Goal: Check status: Check status

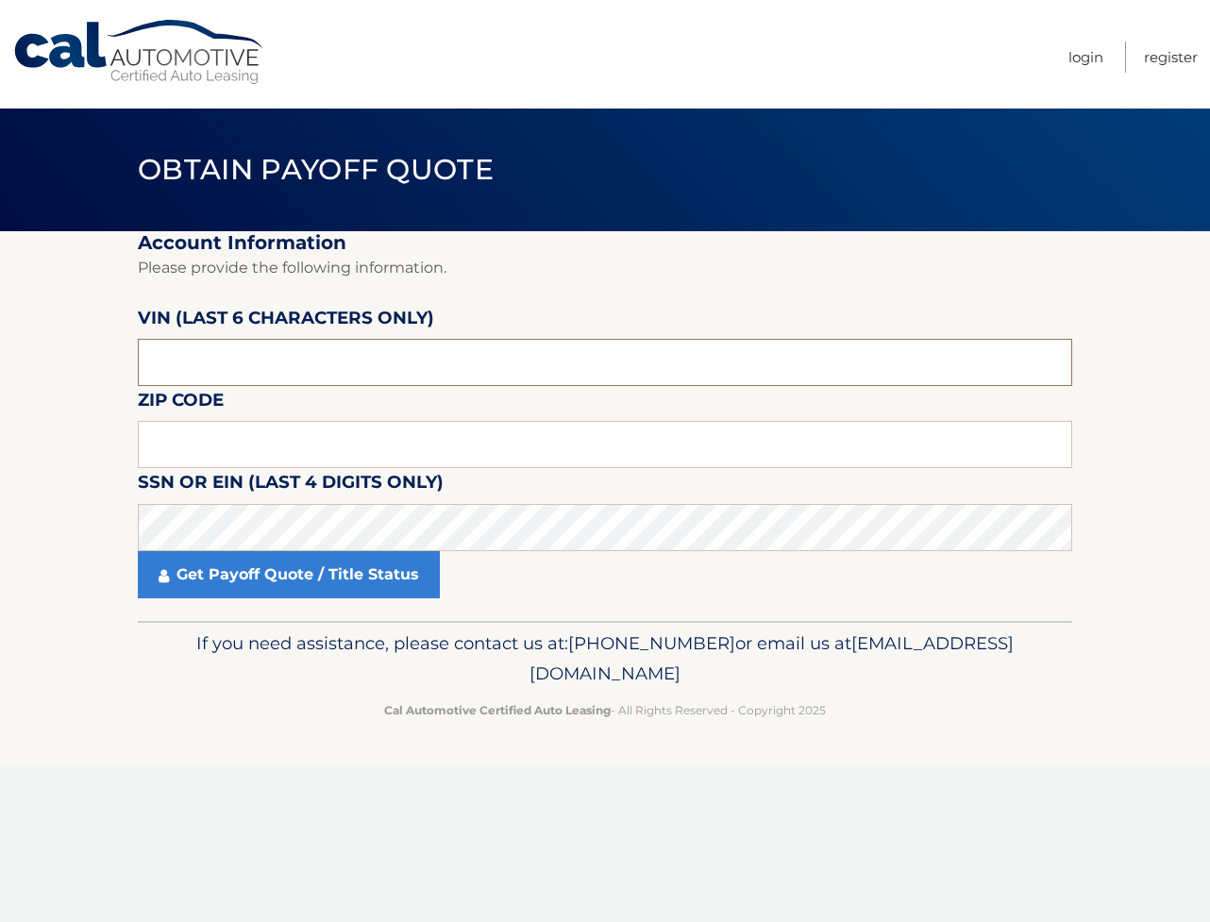
click at [219, 385] on input "text" at bounding box center [605, 362] width 935 height 47
type input "664960"
click at [248, 453] on input "text" at bounding box center [605, 444] width 935 height 47
type input "11783"
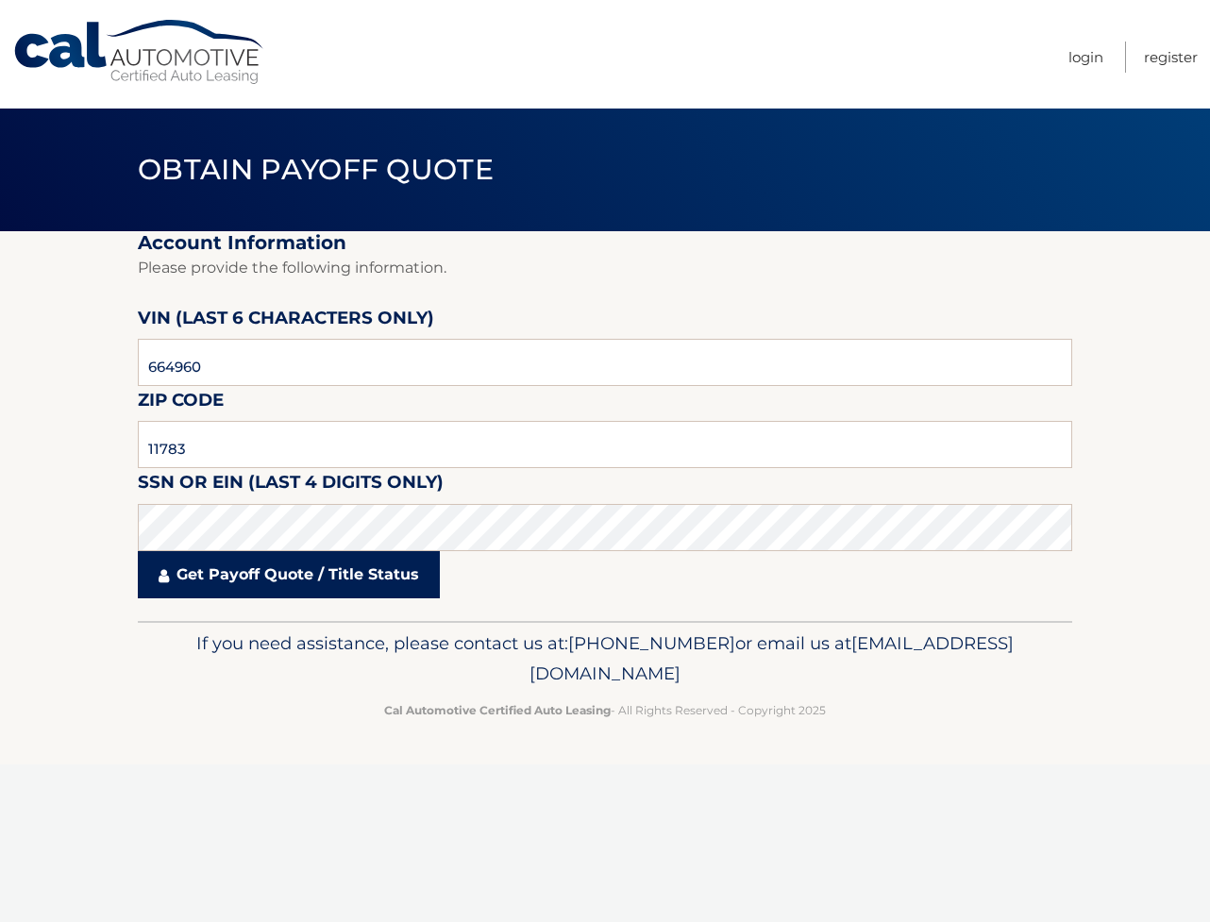
click at [295, 598] on link "Get Payoff Quote / Title Status" at bounding box center [289, 574] width 302 height 47
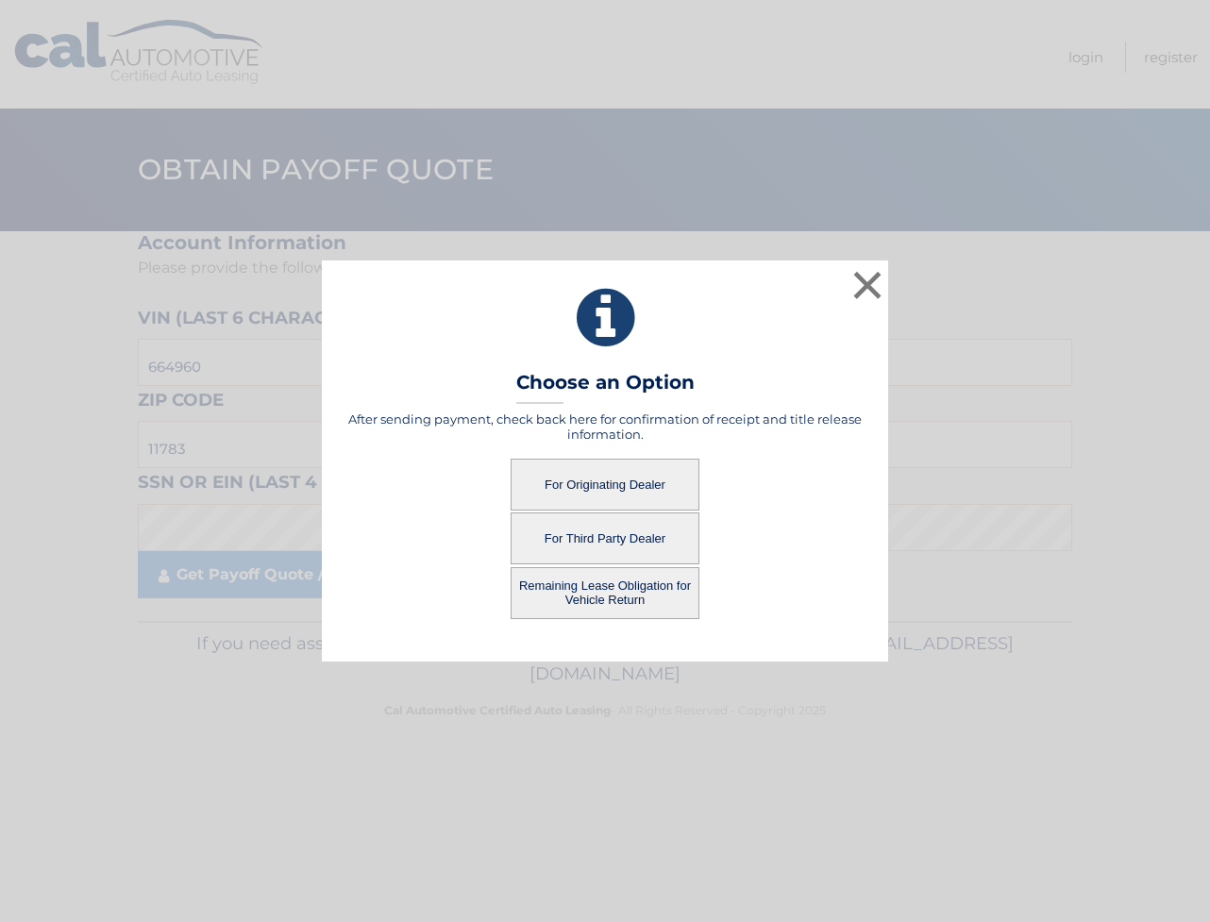
click at [613, 495] on button "For Originating Dealer" at bounding box center [605, 485] width 189 height 52
click at [613, 480] on button "For Originating Dealer" at bounding box center [605, 485] width 189 height 52
